Goal: Transaction & Acquisition: Purchase product/service

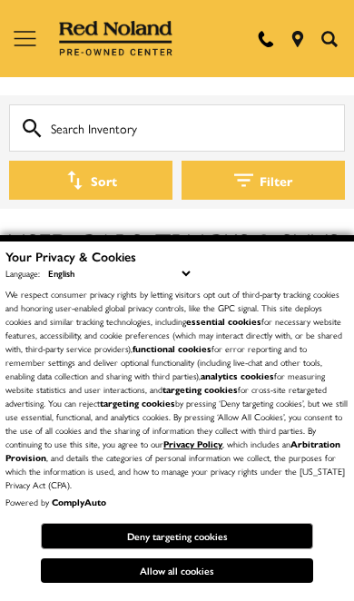
click at [229, 575] on button "Allow all cookies" at bounding box center [177, 570] width 272 height 25
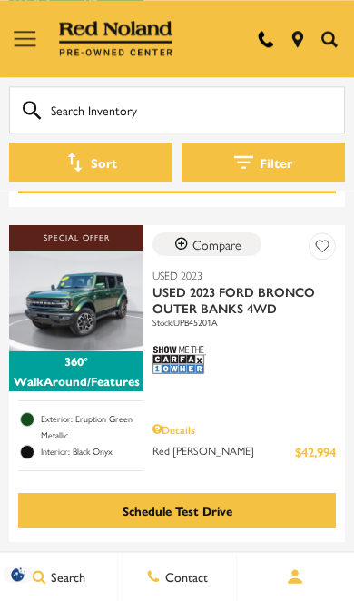
scroll to position [3445, 0]
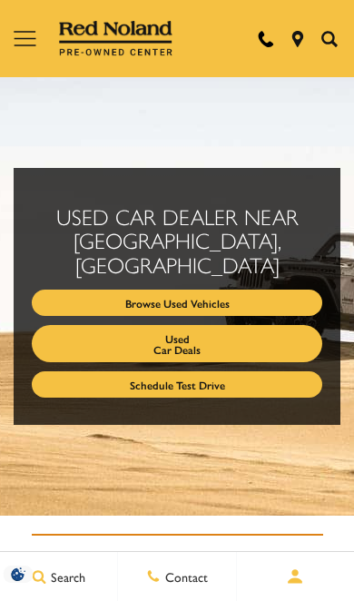
click at [232, 325] on link "Used Car Deals" at bounding box center [177, 343] width 291 height 37
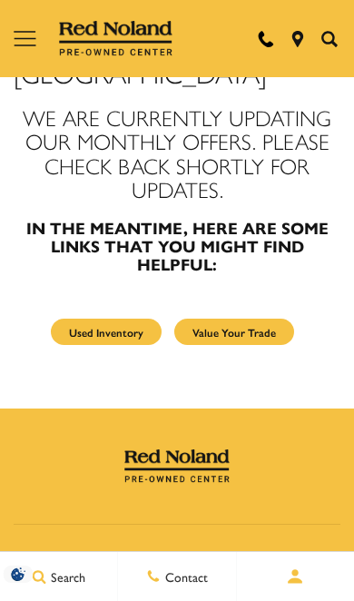
scroll to position [184, 0]
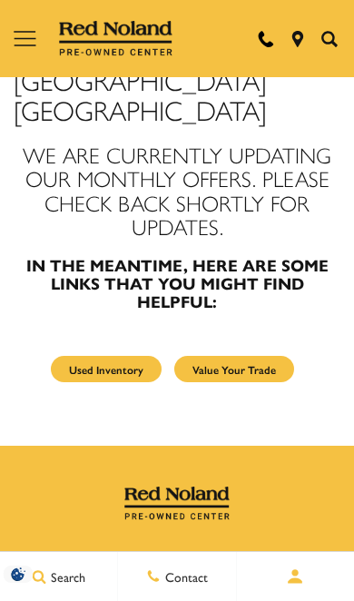
click at [115, 356] on link "Used Inventory" at bounding box center [106, 369] width 111 height 26
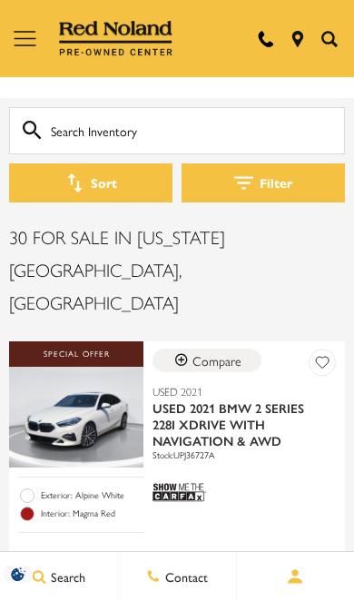
click at [272, 179] on button "Filter" at bounding box center [263, 182] width 163 height 39
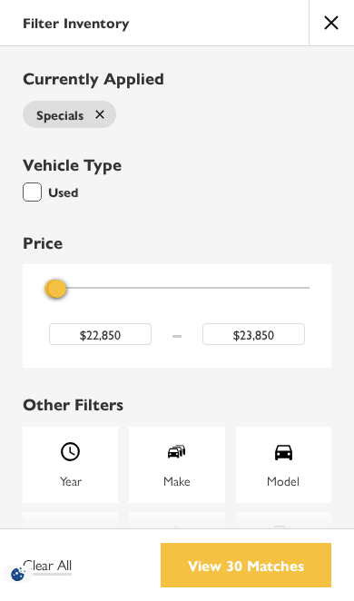
type input "$23,350"
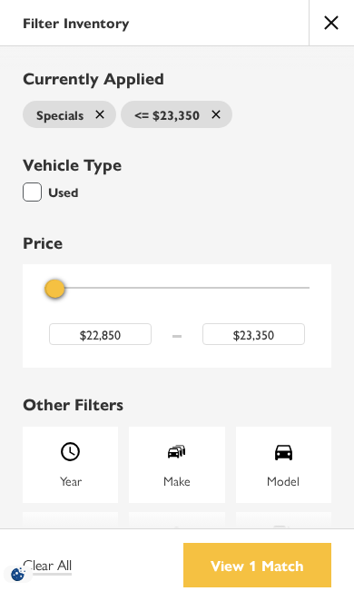
click at [335, 26] on button "close" at bounding box center [331, 22] width 45 height 45
